Goal: Task Accomplishment & Management: Use online tool/utility

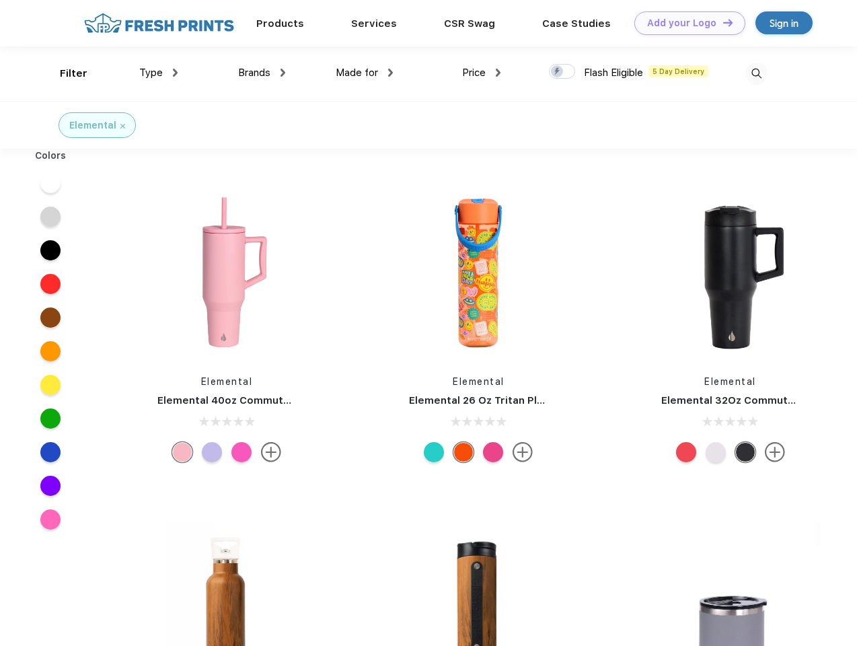
click at [685, 23] on link "Add your Logo Design Tool" at bounding box center [689, 23] width 111 height 24
click at [0, 0] on div "Design Tool" at bounding box center [0, 0] width 0 height 0
click at [722, 22] on link "Add your Logo Design Tool" at bounding box center [689, 23] width 111 height 24
click at [65, 73] on div "Filter" at bounding box center [74, 73] width 28 height 15
click at [159, 73] on span "Type" at bounding box center [151, 73] width 24 height 12
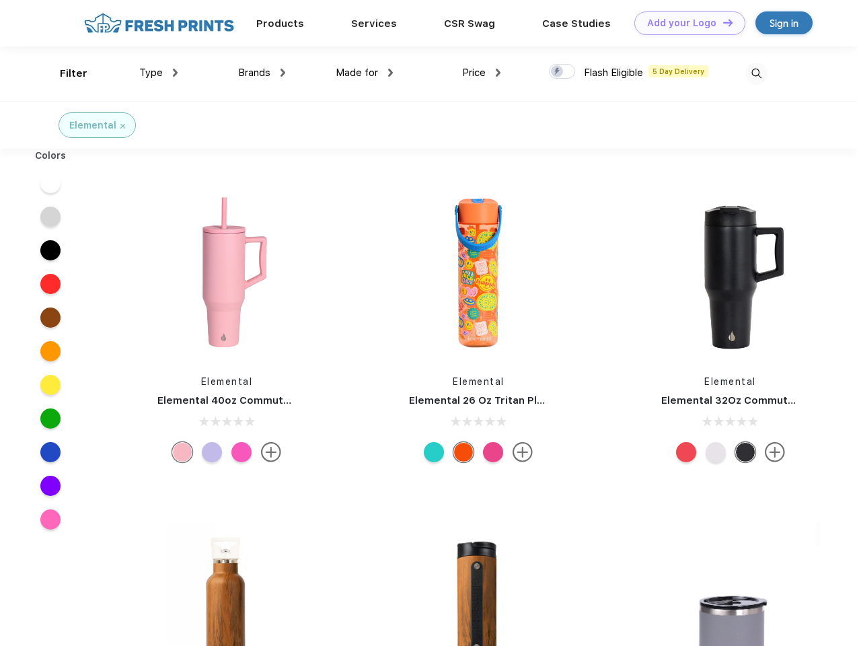
click at [262, 73] on span "Brands" at bounding box center [254, 73] width 32 height 12
click at [365, 73] on span "Made for" at bounding box center [357, 73] width 42 height 12
click at [482, 73] on span "Price" at bounding box center [474, 73] width 24 height 12
click at [562, 72] on div at bounding box center [562, 71] width 26 height 15
click at [558, 72] on input "checkbox" at bounding box center [553, 67] width 9 height 9
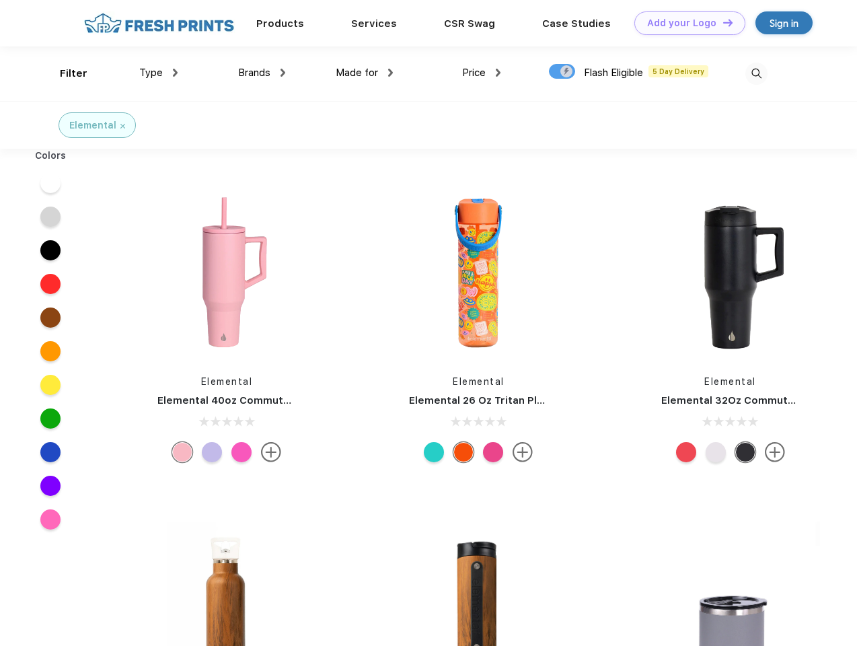
click at [756, 73] on img at bounding box center [756, 74] width 22 height 22
